Goal: Task Accomplishment & Management: Manage account settings

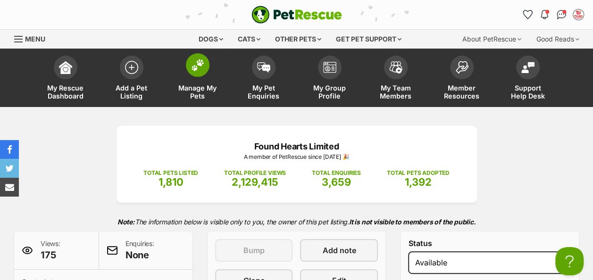
click at [191, 66] on img at bounding box center [197, 65] width 13 height 12
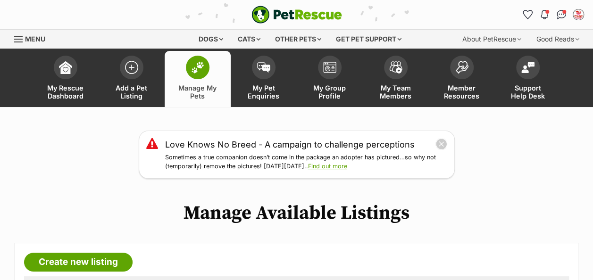
scroll to position [189, 0]
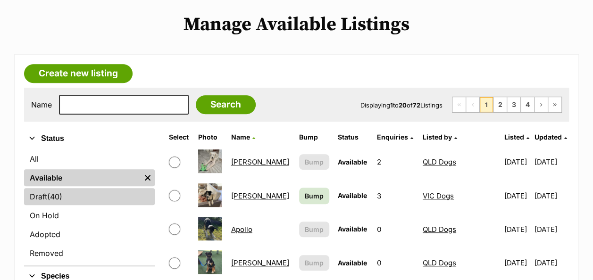
click at [46, 194] on link "Draft (40) Items" at bounding box center [89, 196] width 131 height 17
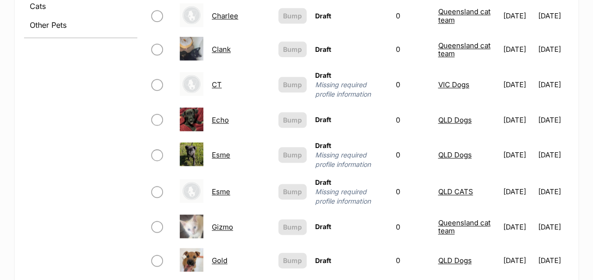
scroll to position [566, 0]
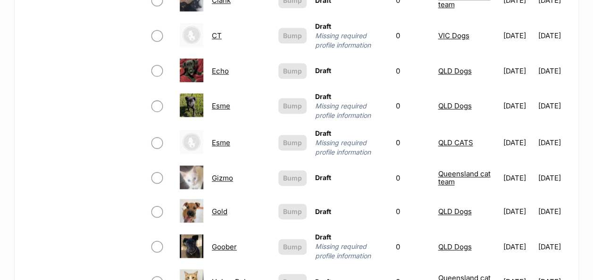
click at [216, 207] on link "Gold" at bounding box center [220, 211] width 16 height 9
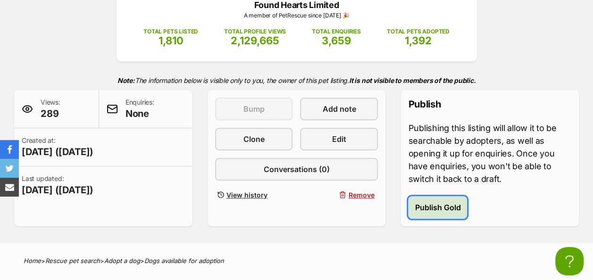
click at [438, 202] on span "Publish Gold" at bounding box center [437, 207] width 46 height 11
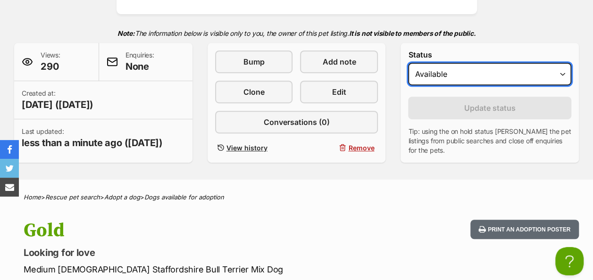
click at [494, 71] on select "Draft Available On hold Adopted" at bounding box center [489, 74] width 163 height 23
select select "rehomed"
click at [408, 63] on select "Draft Available On hold Adopted" at bounding box center [489, 74] width 163 height 23
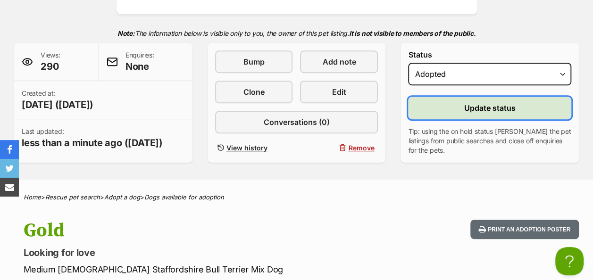
click at [485, 109] on span "Update status" at bounding box center [489, 107] width 51 height 11
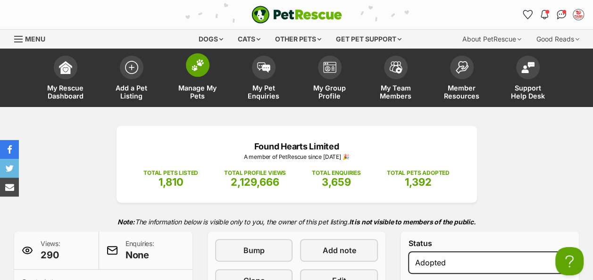
click at [198, 66] on img at bounding box center [197, 65] width 13 height 12
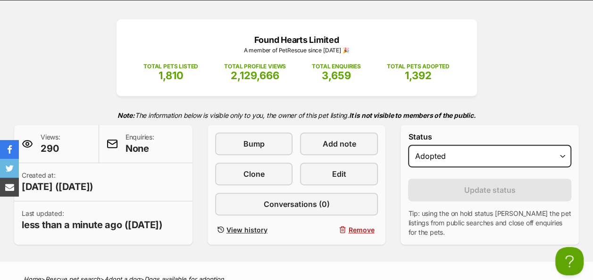
scroll to position [236, 0]
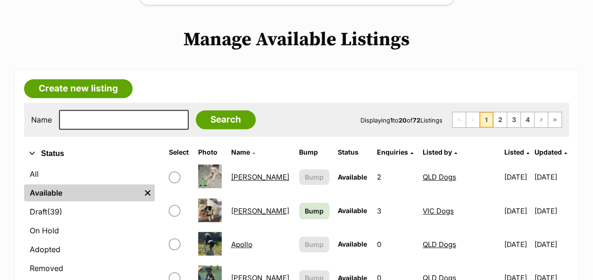
scroll to position [189, 0]
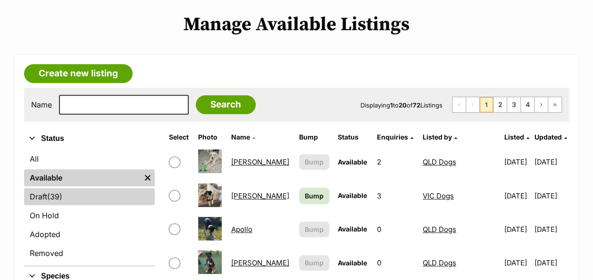
click at [40, 199] on link "Draft (39) Items" at bounding box center [89, 196] width 131 height 17
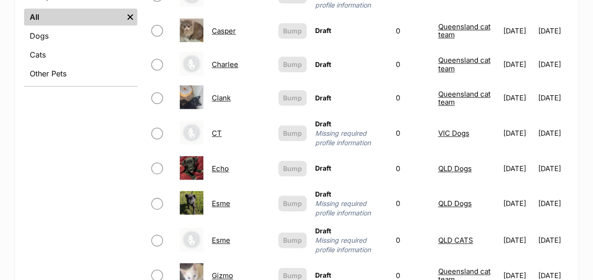
scroll to position [519, 0]
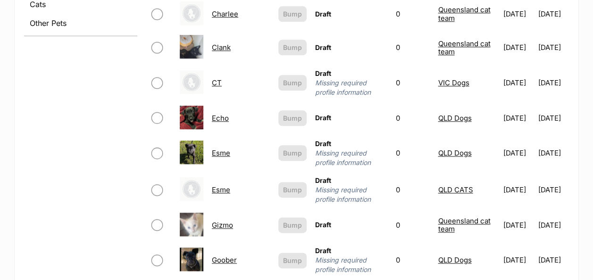
click at [159, 112] on input "checkbox" at bounding box center [156, 117] width 11 height 11
checkbox input "true"
click at [159, 148] on input "checkbox" at bounding box center [156, 153] width 11 height 11
checkbox input "true"
click at [225, 114] on link "Echo" at bounding box center [220, 118] width 17 height 9
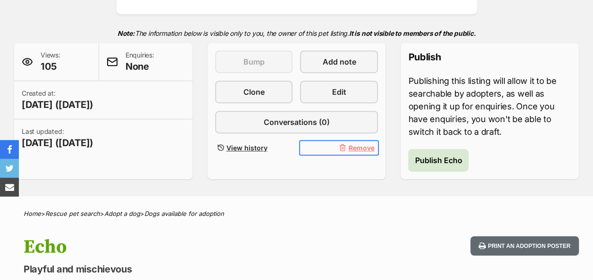
click at [361, 147] on span "Remove" at bounding box center [361, 148] width 26 height 10
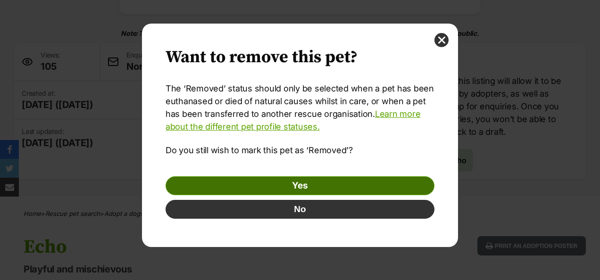
click at [307, 182] on link "Yes" at bounding box center [299, 185] width 269 height 19
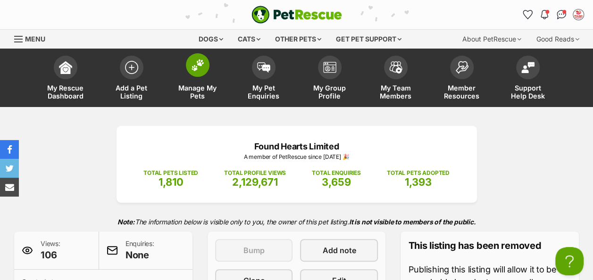
click at [196, 65] on img at bounding box center [197, 65] width 13 height 12
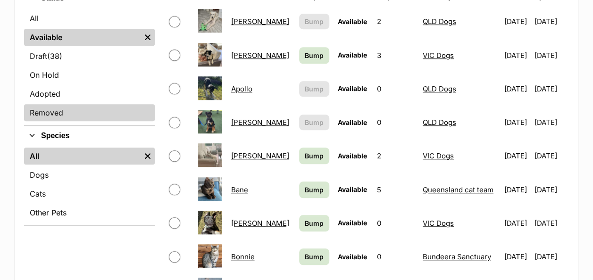
scroll to position [330, 0]
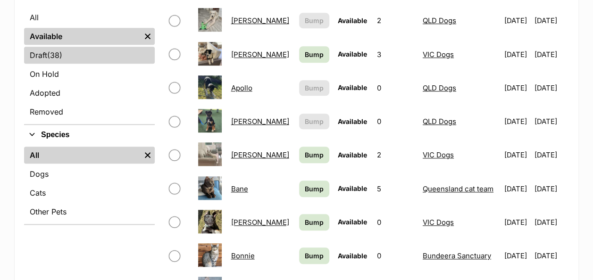
click at [57, 57] on span "(38)" at bounding box center [54, 55] width 15 height 11
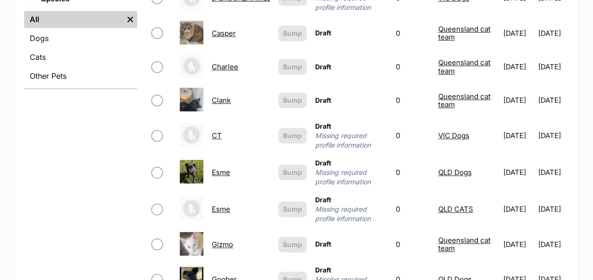
scroll to position [519, 0]
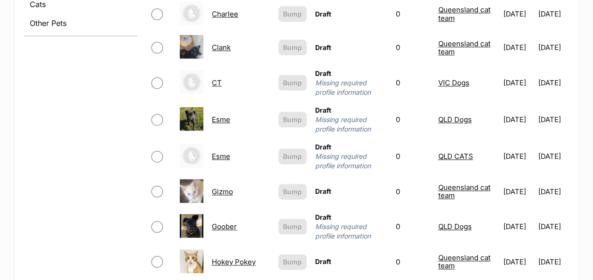
click at [219, 115] on link "Esme" at bounding box center [221, 119] width 18 height 9
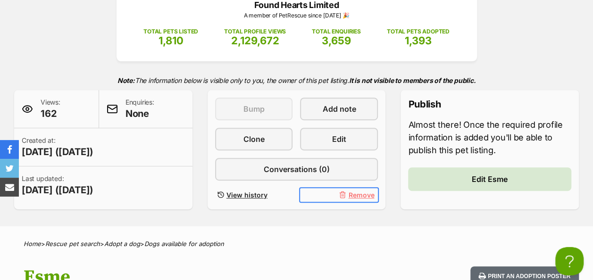
click at [360, 196] on span "Remove" at bounding box center [361, 195] width 26 height 10
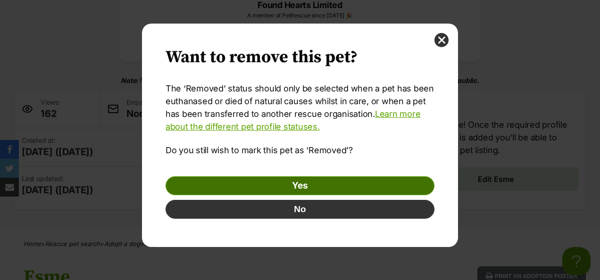
click at [319, 186] on link "Yes" at bounding box center [299, 185] width 269 height 19
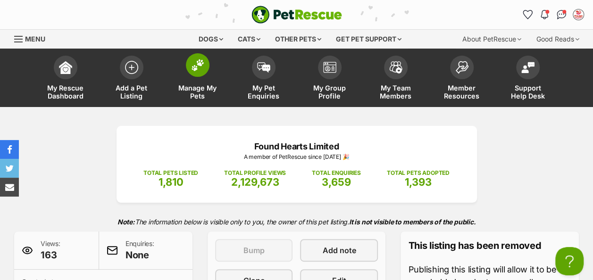
click at [195, 71] on span at bounding box center [198, 65] width 24 height 24
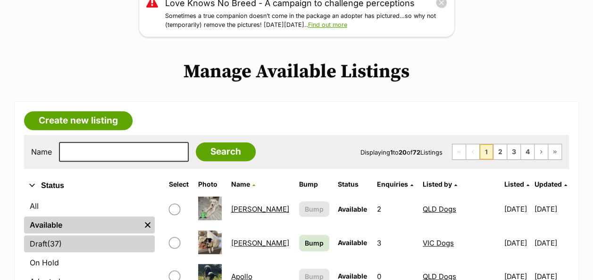
scroll to position [236, 0]
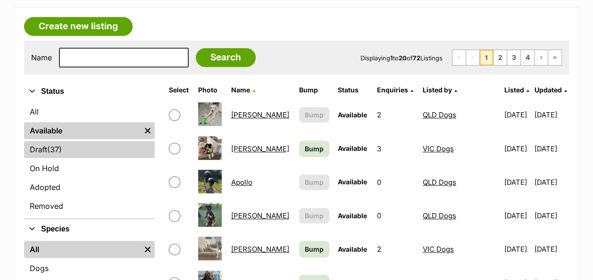
click at [49, 149] on link "Draft (37) Items" at bounding box center [89, 149] width 131 height 17
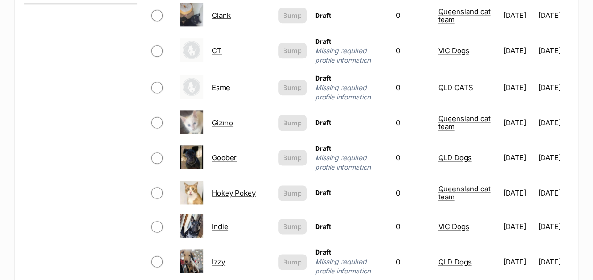
scroll to position [566, 0]
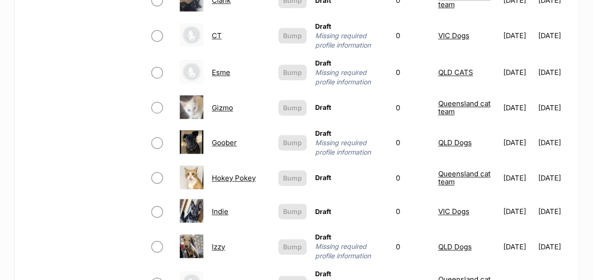
click at [222, 138] on link "Goober" at bounding box center [224, 142] width 25 height 9
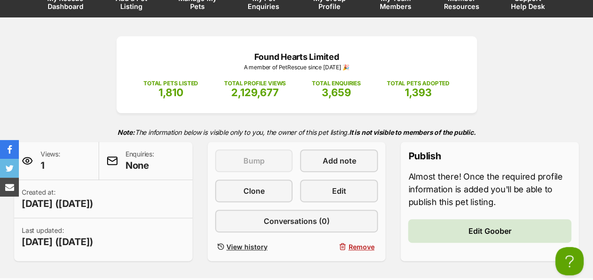
scroll to position [94, 0]
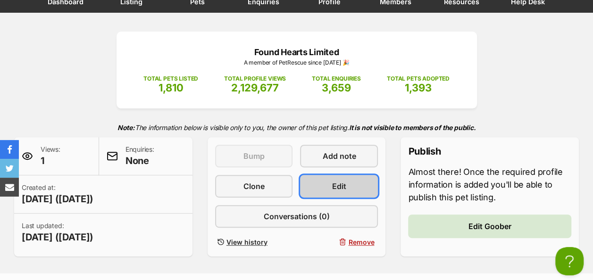
click at [330, 188] on link "Edit" at bounding box center [339, 186] width 78 height 23
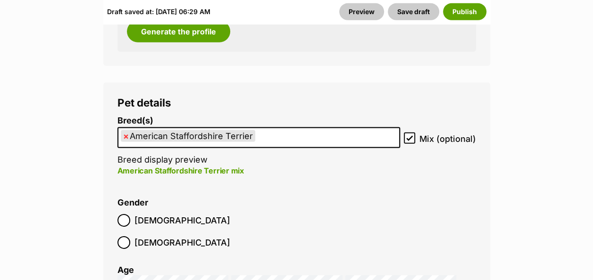
scroll to position [1462, 0]
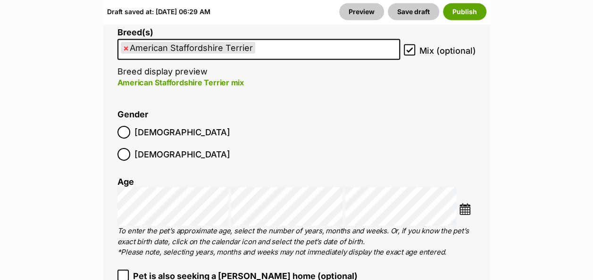
click at [463, 203] on img at bounding box center [465, 209] width 12 height 12
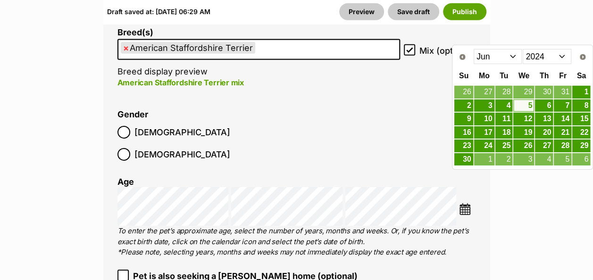
click at [561, 56] on select "2014 2015 2016 2017 2018 2019 2020 2021 2022 2023 2024 2025" at bounding box center [546, 56] width 49 height 15
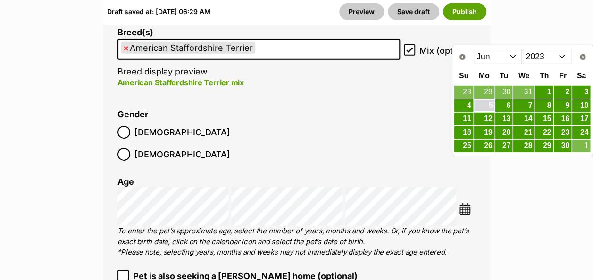
click at [487, 102] on link "5" at bounding box center [484, 106] width 20 height 12
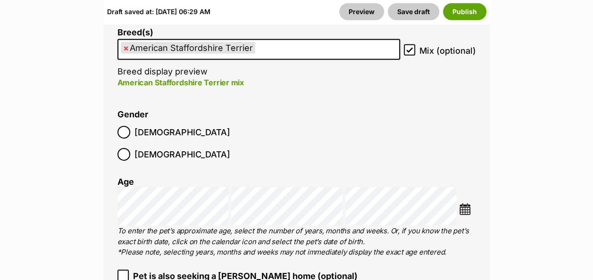
click at [371, 112] on li "Gender Male Female" at bounding box center [296, 138] width 358 height 56
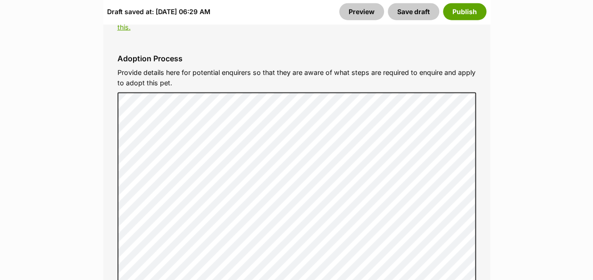
scroll to position [3206, 0]
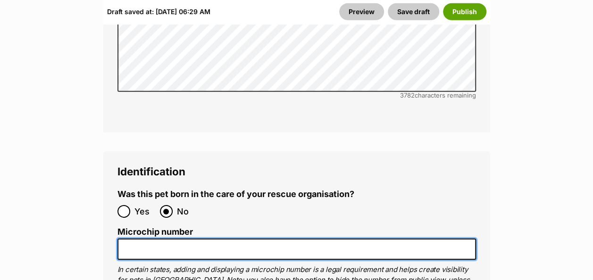
click at [174, 239] on input "Microchip number" at bounding box center [296, 249] width 358 height 21
type input "6"
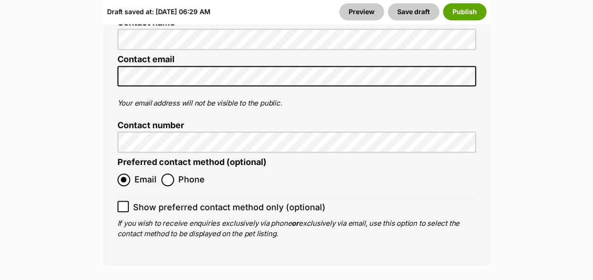
scroll to position [3819, 0]
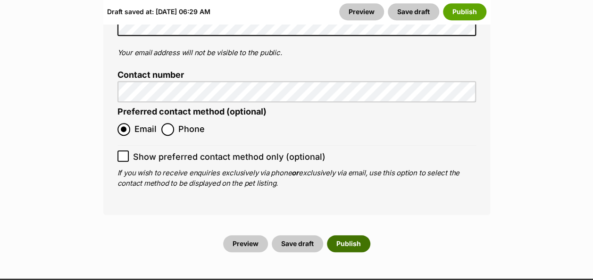
type input "95600001634413"
click at [347, 235] on button "Publish" at bounding box center [348, 243] width 43 height 17
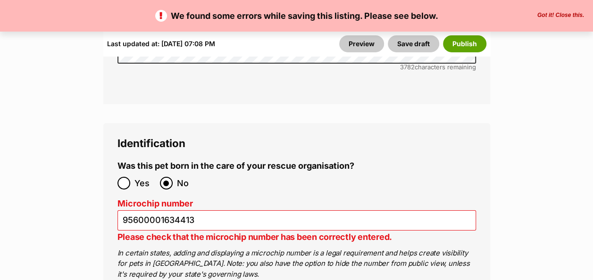
scroll to position [3253, 0]
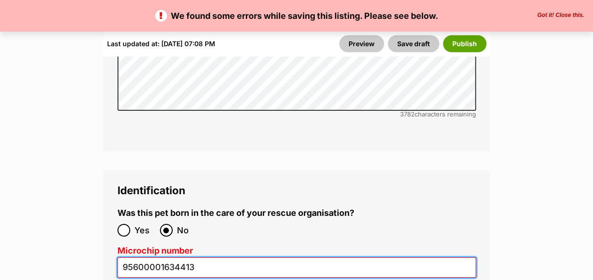
click at [226, 257] on input "95600001634413" at bounding box center [296, 267] width 358 height 20
drag, startPoint x: 222, startPoint y: 223, endPoint x: 78, endPoint y: 238, distance: 144.5
type input "956000016324413"
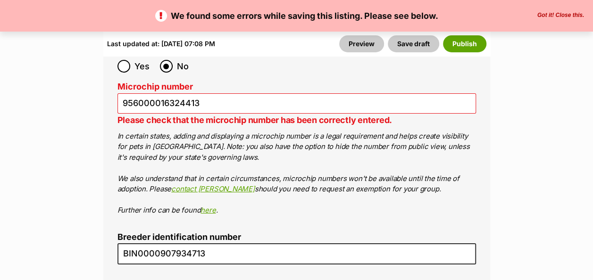
scroll to position [3420, 0]
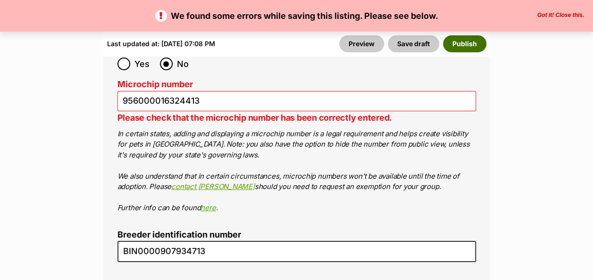
click at [469, 41] on button "Publish" at bounding box center [464, 43] width 43 height 17
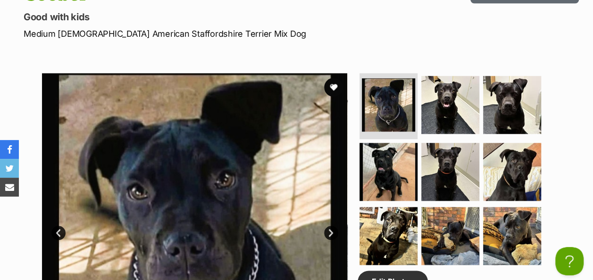
scroll to position [566, 0]
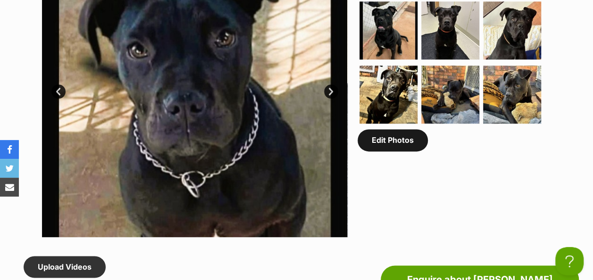
click at [401, 147] on link "Edit Photos" at bounding box center [392, 140] width 70 height 22
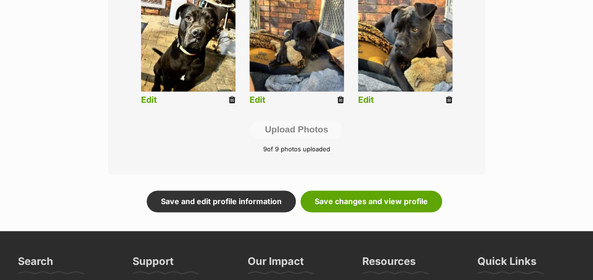
scroll to position [519, 0]
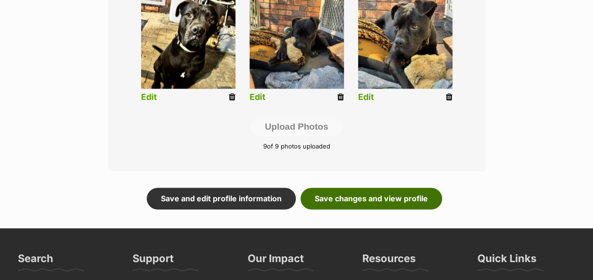
click at [370, 199] on link "Save changes and view profile" at bounding box center [370, 199] width 141 height 22
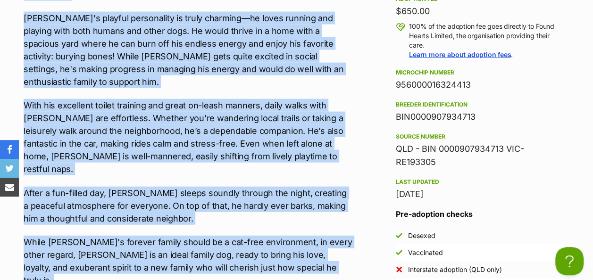
scroll to position [1084, 0]
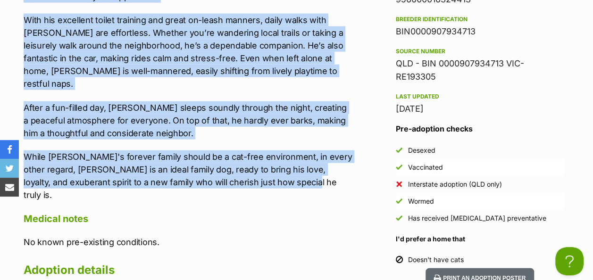
drag, startPoint x: 25, startPoint y: 99, endPoint x: 309, endPoint y: 152, distance: 289.5
click at [309, 152] on div "Meet [PERSON_NAME], a lovable dog with a sweet nature and a love for fun-filled…" at bounding box center [188, 1] width 329 height 399
copy div "Meet Goober, a lovable dog with a sweet nature and a love for fun-filled advent…"
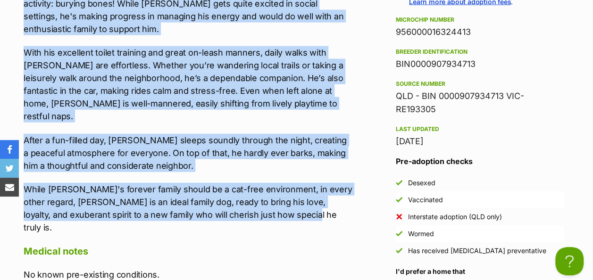
scroll to position [1037, 0]
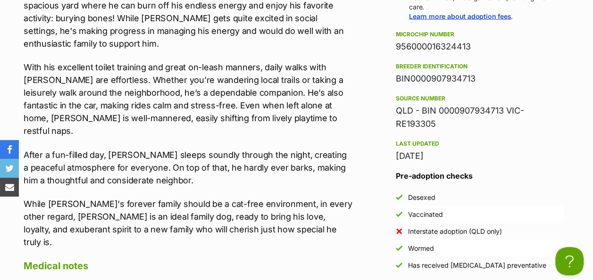
click at [428, 48] on div "956000016324413" at bounding box center [480, 46] width 168 height 13
copy div "956000016324413"
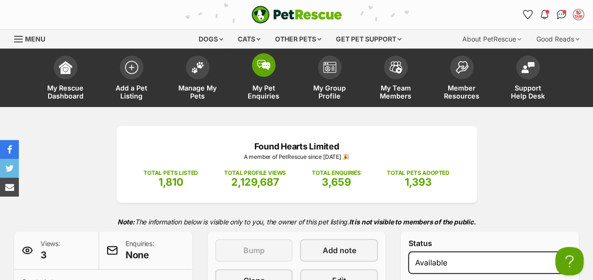
click at [266, 66] on img at bounding box center [263, 65] width 13 height 10
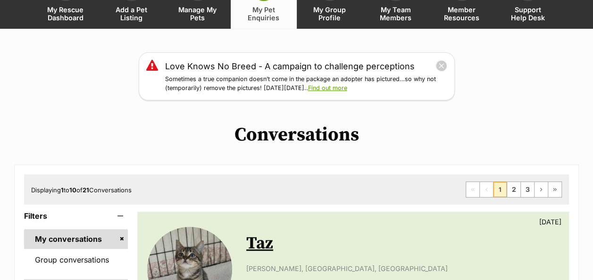
scroll to position [189, 0]
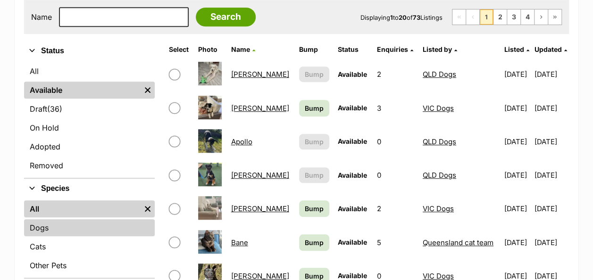
scroll to position [283, 0]
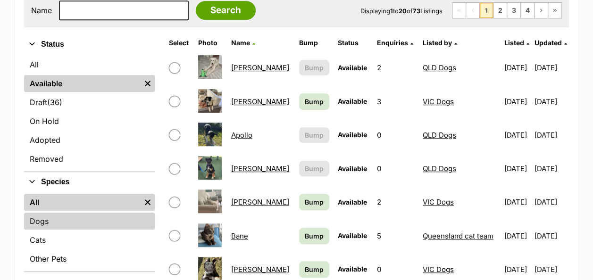
click at [46, 225] on link "Dogs" at bounding box center [89, 221] width 131 height 17
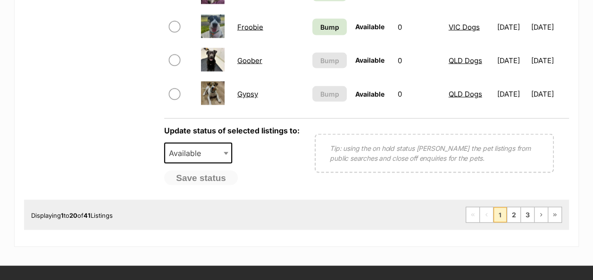
scroll to position [896, 0]
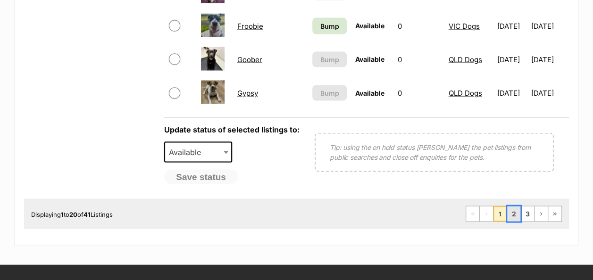
click at [517, 217] on link "2" at bounding box center [513, 214] width 13 height 15
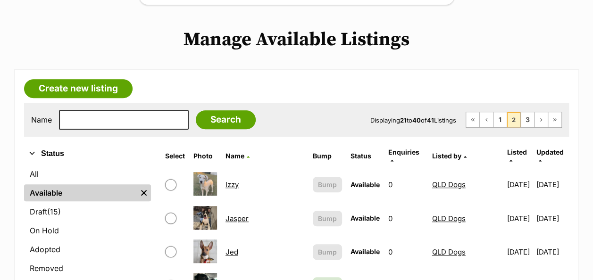
scroll to position [189, 0]
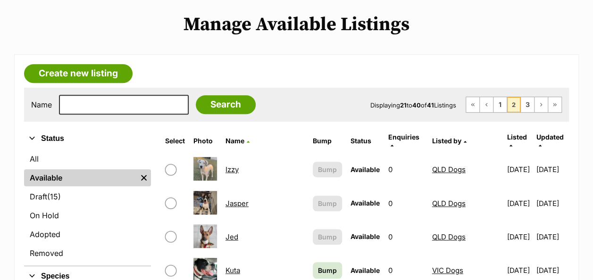
click at [234, 165] on link "Izzy" at bounding box center [231, 169] width 13 height 9
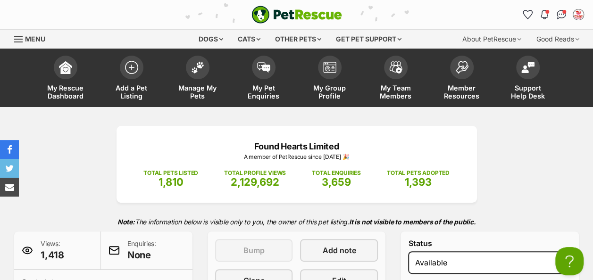
scroll to position [189, 0]
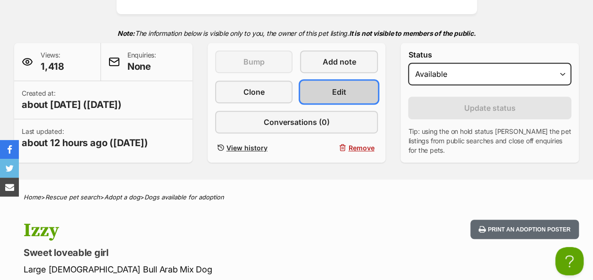
click at [338, 92] on span "Edit" at bounding box center [339, 91] width 14 height 11
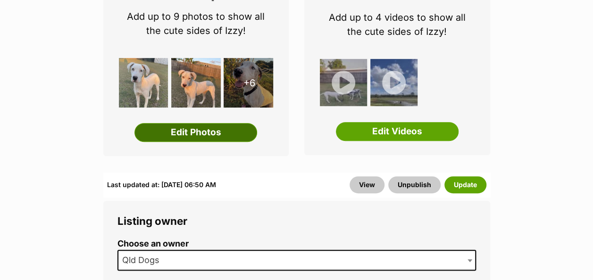
click at [188, 128] on link "Edit Photos" at bounding box center [195, 132] width 123 height 19
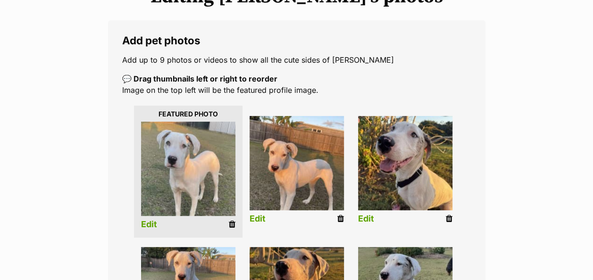
scroll to position [141, 0]
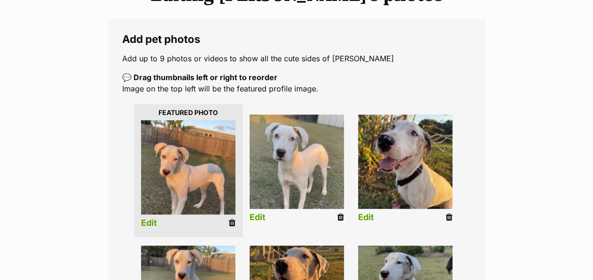
click at [153, 219] on link "Edit" at bounding box center [149, 223] width 16 height 10
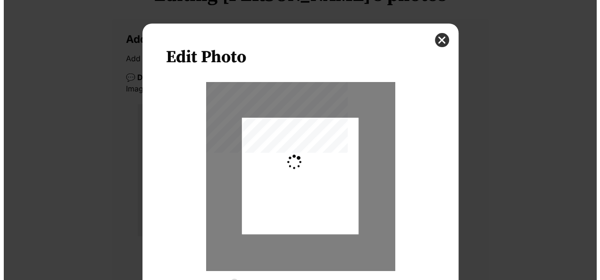
scroll to position [0, 0]
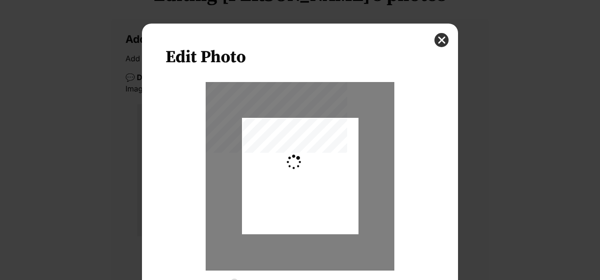
type input "0.2744"
drag, startPoint x: 277, startPoint y: 212, endPoint x: 284, endPoint y: 199, distance: 14.6
click at [284, 199] on div "Dialog Window - Close (Press escape to close)" at bounding box center [300, 163] width 116 height 163
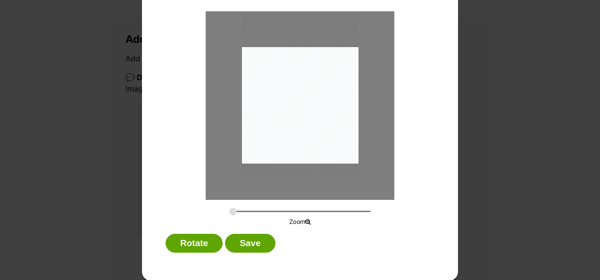
scroll to position [71, 0]
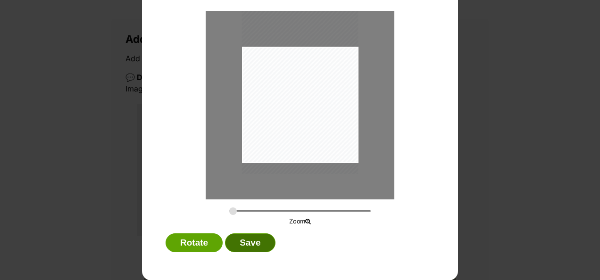
click at [252, 240] on button "Save" at bounding box center [250, 242] width 50 height 19
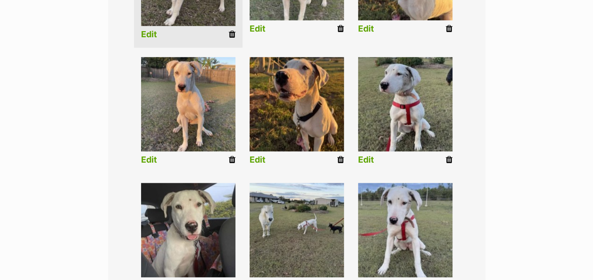
scroll to position [566, 0]
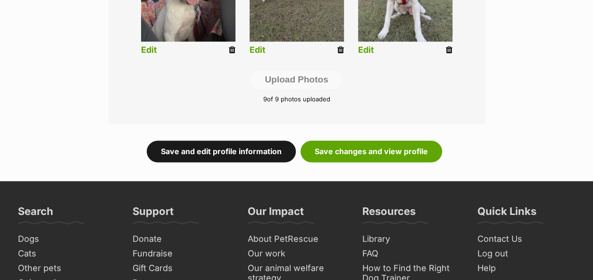
click at [206, 147] on link "Save and edit profile information" at bounding box center [221, 152] width 149 height 22
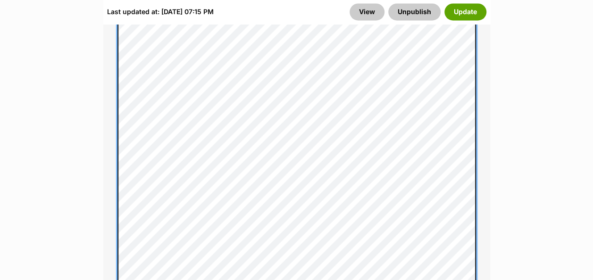
scroll to position [896, 0]
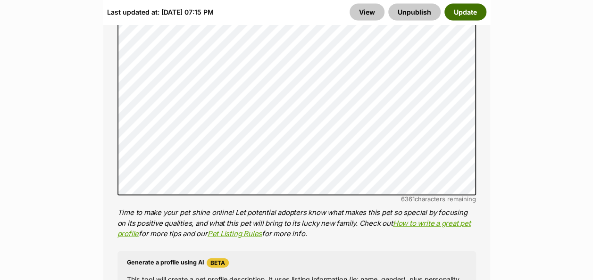
click at [475, 13] on button "Update" at bounding box center [465, 11] width 42 height 17
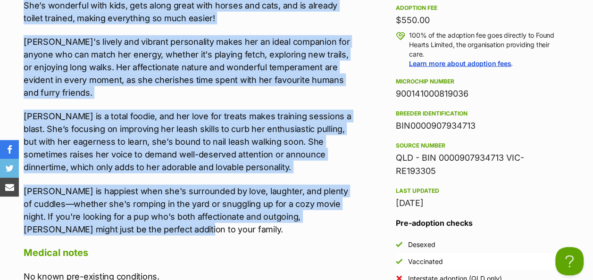
drag, startPoint x: 25, startPoint y: 124, endPoint x: 290, endPoint y: 205, distance: 277.1
click at [290, 205] on div "Meet [PERSON_NAME], a charming little ball of energy brimming with boundless ex…" at bounding box center [188, 55] width 329 height 361
copy div "Meet Izzy, a charming little ball of energy brimming with boundless excitement …"
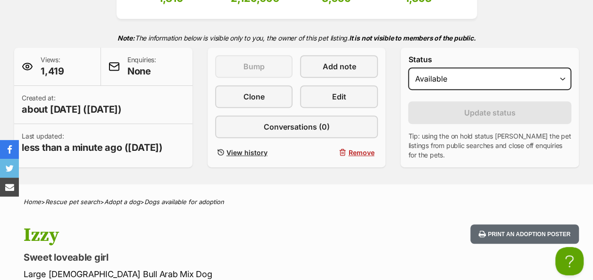
scroll to position [47, 0]
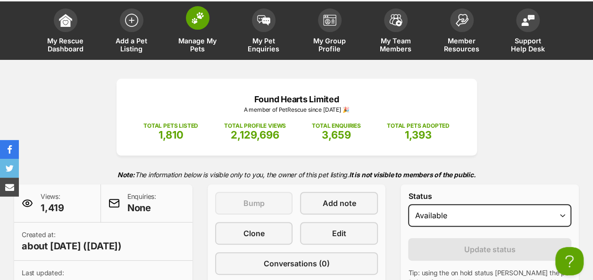
click at [193, 13] on img at bounding box center [197, 18] width 13 height 12
click at [132, 19] on img at bounding box center [131, 17] width 13 height 13
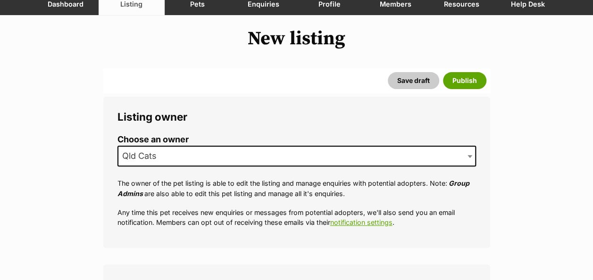
scroll to position [94, 0]
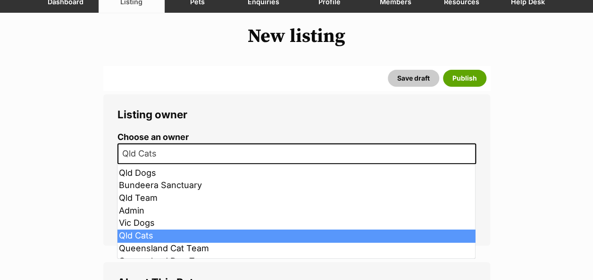
click at [150, 155] on span "Qld Cats" at bounding box center [142, 153] width 48 height 13
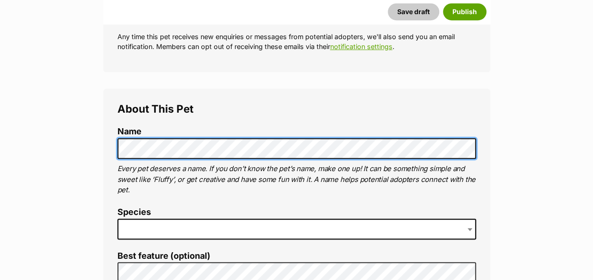
scroll to position [330, 0]
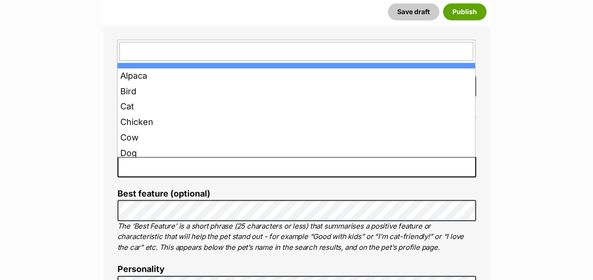
click at [151, 171] on span at bounding box center [296, 167] width 358 height 21
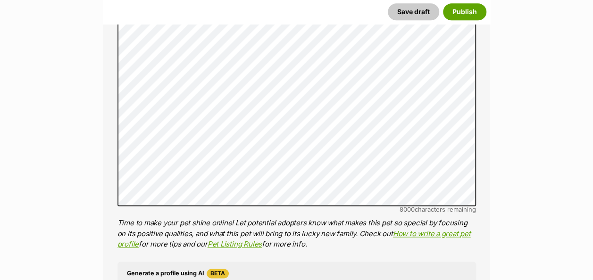
scroll to position [613, 0]
